Goal: Navigation & Orientation: Find specific page/section

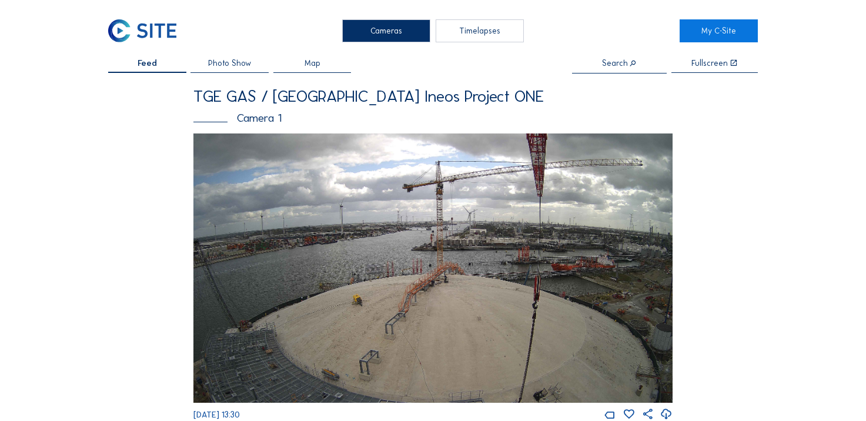
scroll to position [1528, 0]
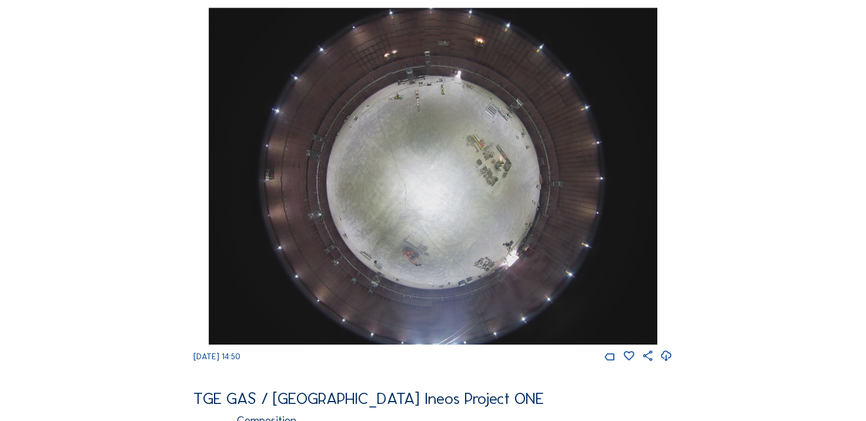
scroll to position [870, 0]
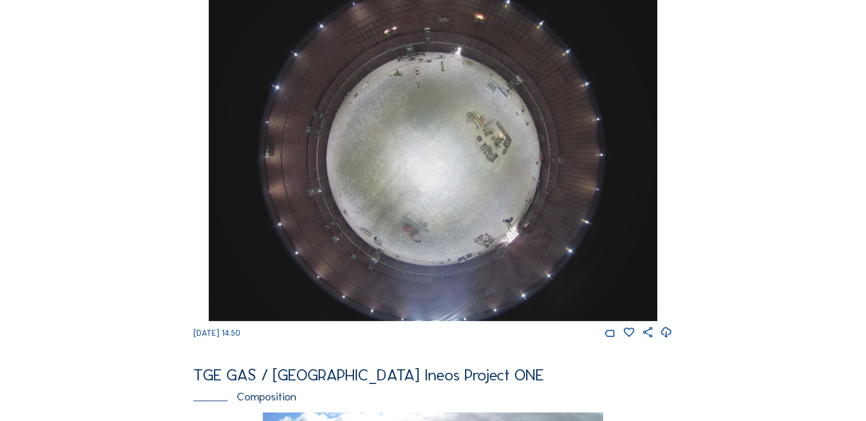
click at [668, 340] on icon at bounding box center [666, 332] width 12 height 15
click at [81, 202] on div "Cameras Timelapses My C-Site Feed Photo Show Map Search Fullscreen TGE GAS / [G…" at bounding box center [433, 146] width 866 height 2033
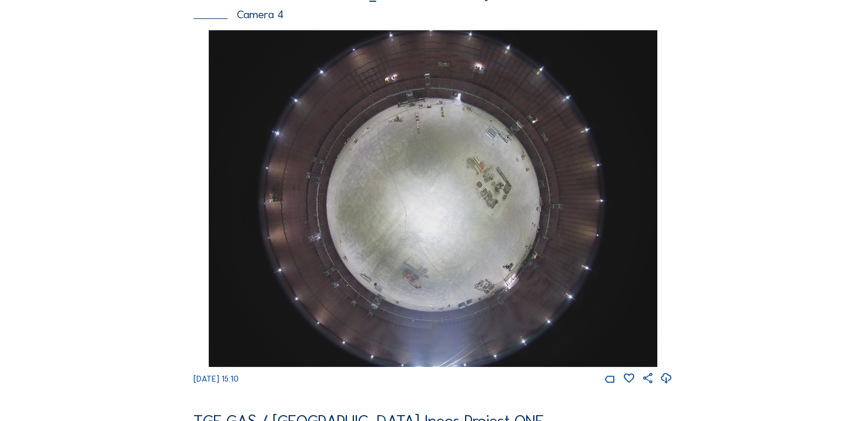
scroll to position [846, 0]
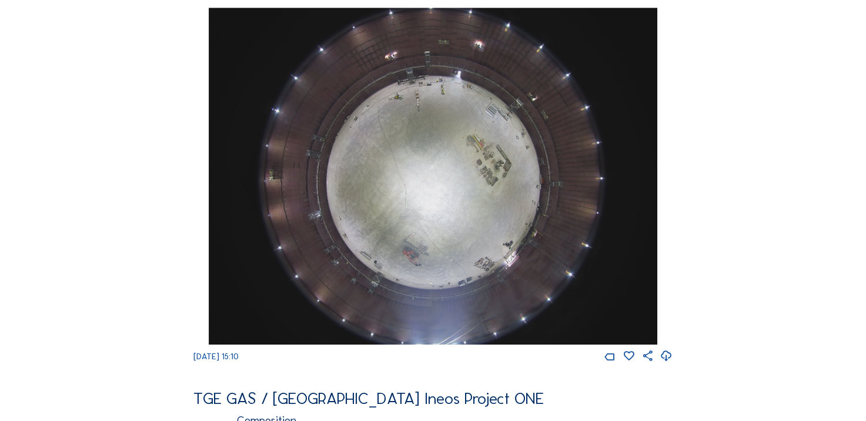
click at [120, 287] on div "Feed Photo Show Map Search Fullscreen TGE GAS / [GEOGRAPHIC_DATA] Ineos Project…" at bounding box center [432, 1] width 649 height 1577
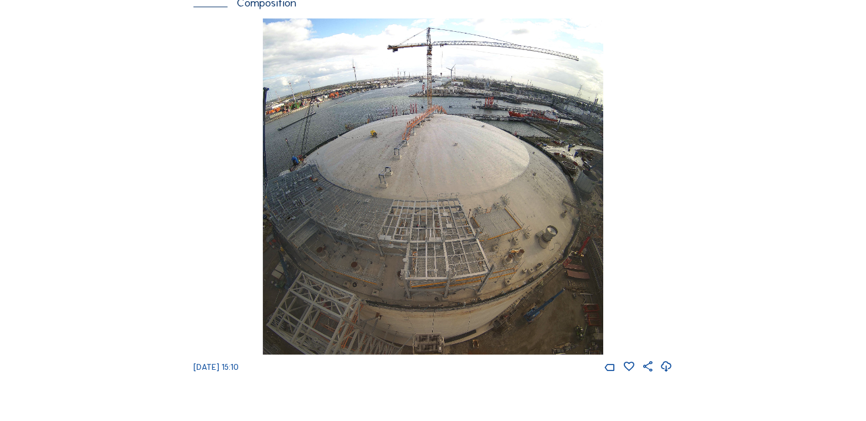
scroll to position [1293, 0]
